Goal: Information Seeking & Learning: Find specific fact

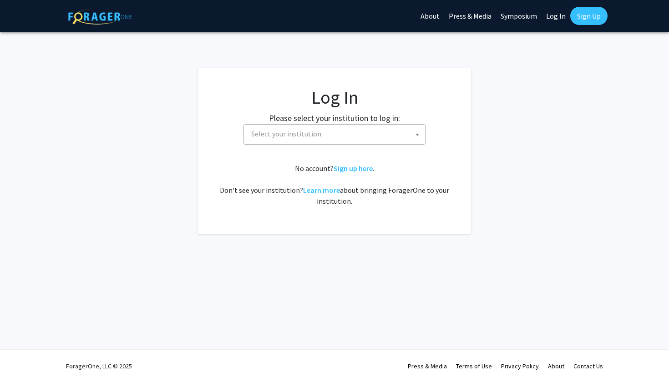
click at [283, 138] on span "Select your institution" at bounding box center [286, 133] width 70 height 9
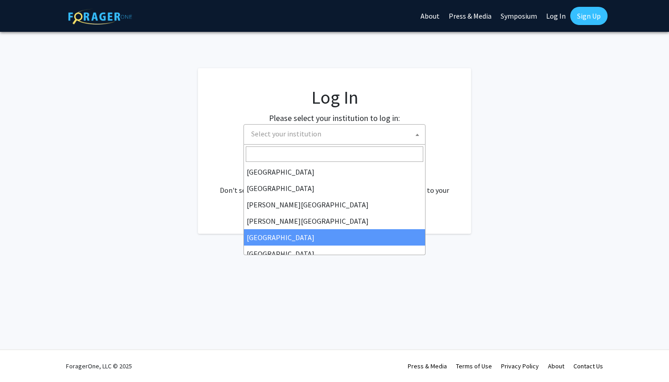
select select "6"
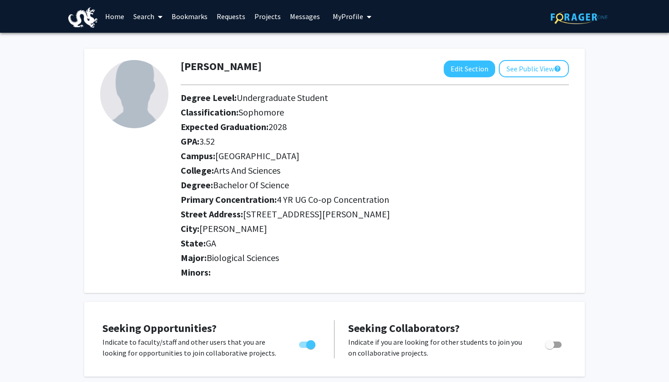
click at [138, 17] on link "Search" at bounding box center [148, 16] width 38 height 32
click at [149, 40] on span "Faculty/Staff" at bounding box center [162, 42] width 67 height 18
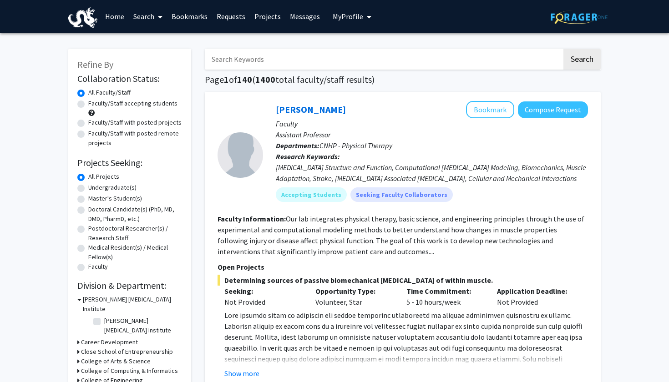
click at [141, 18] on link "Search" at bounding box center [148, 16] width 38 height 32
click at [145, 60] on span "Students" at bounding box center [157, 60] width 56 height 18
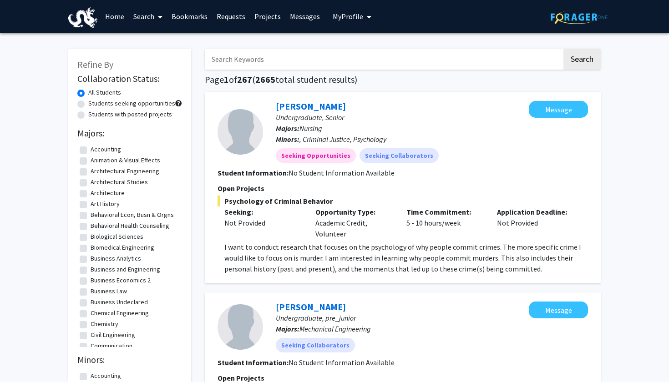
click at [223, 62] on input "Search Keywords" at bounding box center [383, 59] width 357 height 21
click at [582, 61] on button "Search" at bounding box center [582, 59] width 37 height 21
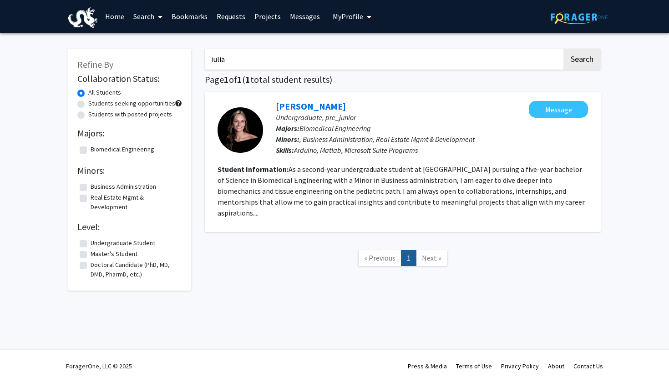
click at [220, 66] on input "iulia" at bounding box center [383, 59] width 357 height 21
type input "julia"
click at [582, 61] on button "Search" at bounding box center [582, 59] width 37 height 21
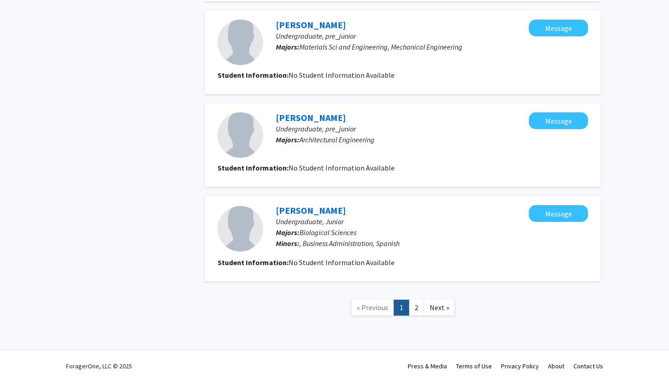
scroll to position [789, 0]
click at [418, 304] on link "2" at bounding box center [416, 308] width 15 height 16
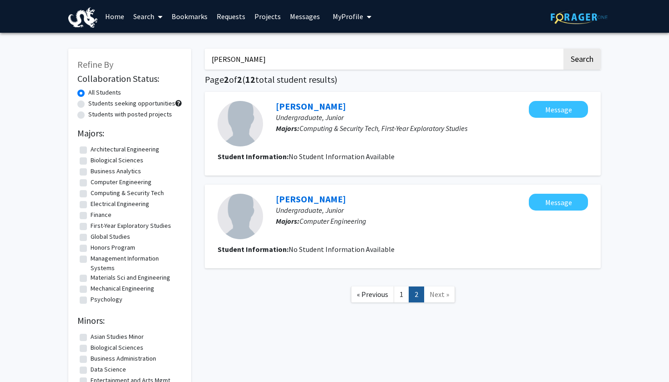
click at [82, 25] on img at bounding box center [82, 17] width 29 height 20
